Goal: Transaction & Acquisition: Book appointment/travel/reservation

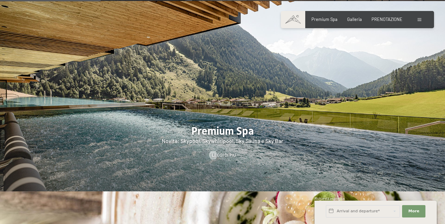
scroll to position [756, 0]
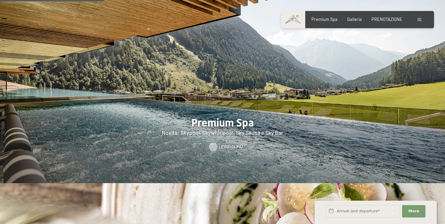
click at [224, 144] on span "Leggi di più" at bounding box center [231, 147] width 24 height 6
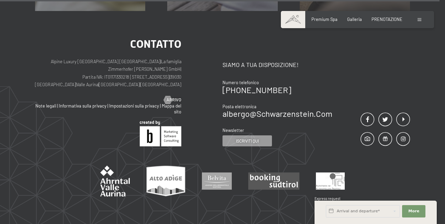
scroll to position [3401, 0]
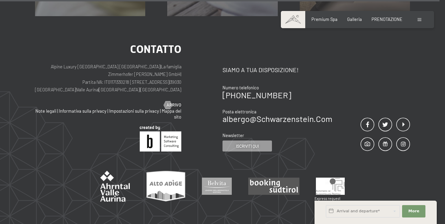
drag, startPoint x: 171, startPoint y: 56, endPoint x: 133, endPoint y: 58, distance: 37.9
click at [133, 63] on p "Alpine Luxury SPA Resort SCHWARZENSTEIN | La famiglia Zimmerhofer Otmar Zimmerh…" at bounding box center [108, 78] width 146 height 31
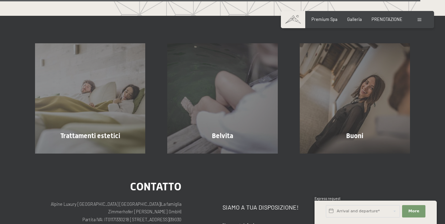
scroll to position [3092, 0]
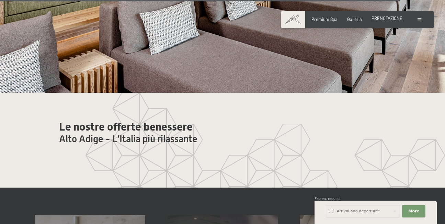
click at [379, 19] on span "PRENOTAZIONE" at bounding box center [387, 17] width 31 height 5
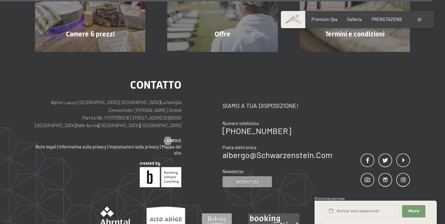
scroll to position [2210, 0]
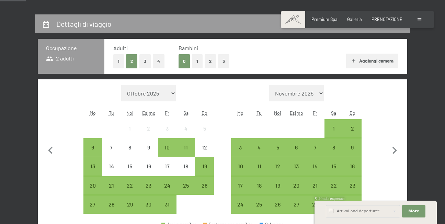
scroll to position [206, 0]
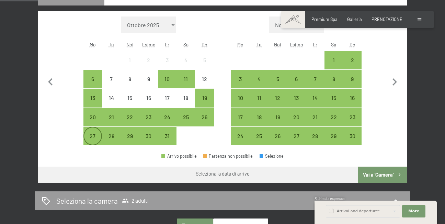
click at [92, 127] on div "27" at bounding box center [92, 135] width 17 height 17
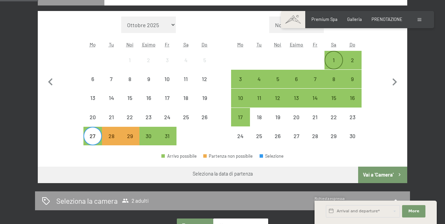
click at [339, 57] on div "1" at bounding box center [333, 65] width 17 height 17
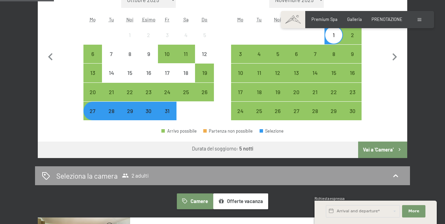
scroll to position [240, 0]
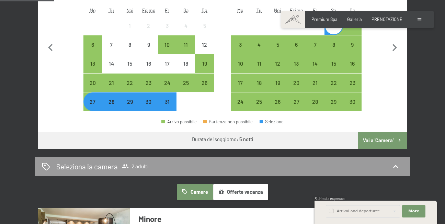
click at [367, 137] on font "Vai a 'Camera'" at bounding box center [378, 140] width 31 height 6
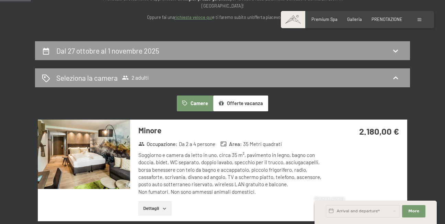
scroll to position [145, 0]
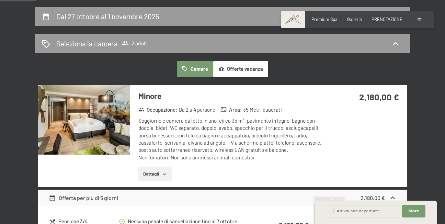
click at [148, 171] on font "Dettagli" at bounding box center [151, 173] width 16 height 5
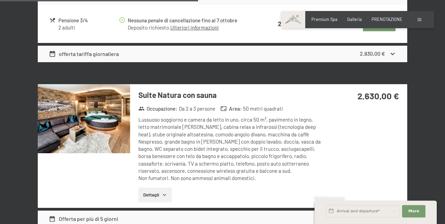
scroll to position [832, 0]
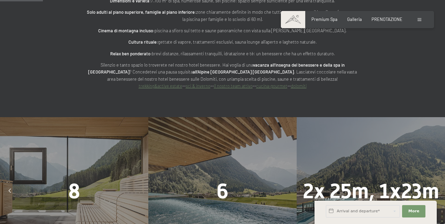
click at [164, 83] on link "trekking&active estate" at bounding box center [161, 85] width 44 height 5
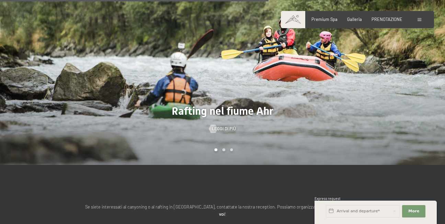
scroll to position [2012, 0]
